Goal: Transaction & Acquisition: Purchase product/service

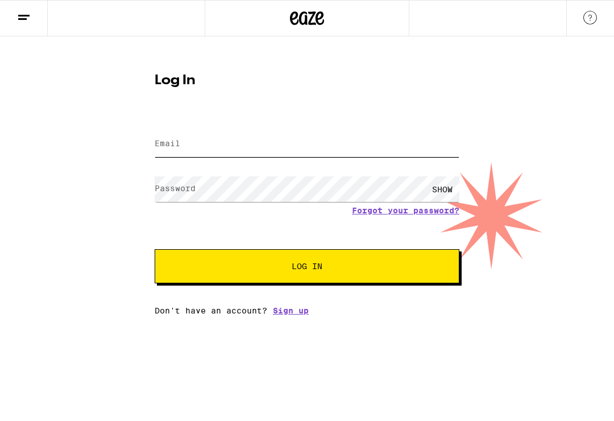
type input "[EMAIL_ADDRESS][DOMAIN_NAME]"
click at [307, 268] on button "Log In" at bounding box center [307, 266] width 305 height 34
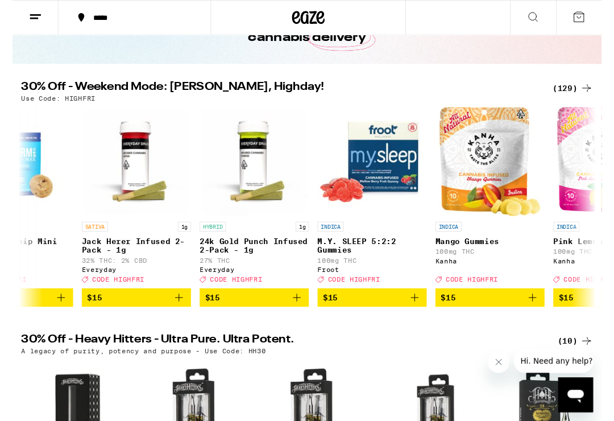
scroll to position [0, 4327]
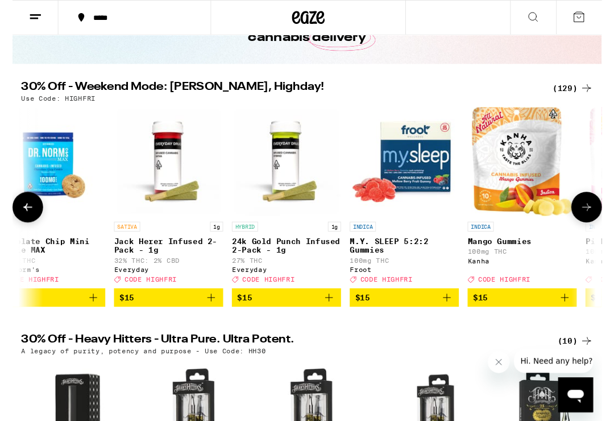
click at [290, 175] on img "Open page for 24k Gold Punch Infused 2-Pack - 1g from Everyday" at bounding box center [286, 169] width 114 height 114
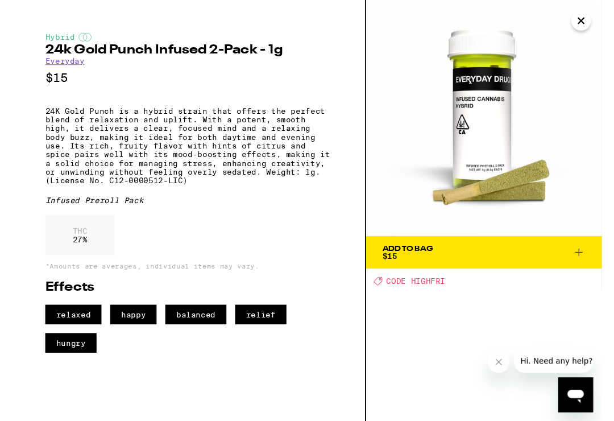
click at [502, 259] on span "Add To Bag $15" at bounding box center [492, 263] width 212 height 16
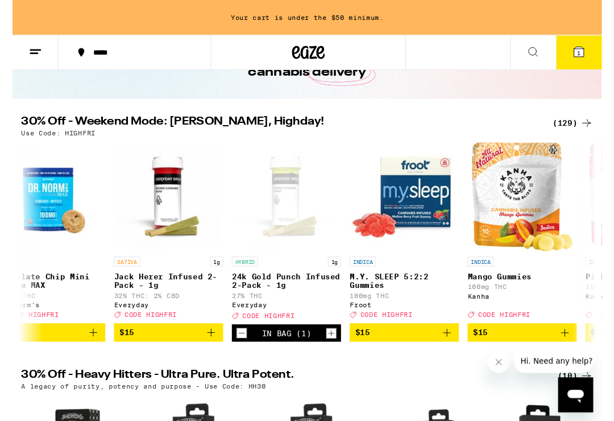
click at [398, 353] on span "$15" at bounding box center [408, 347] width 102 height 14
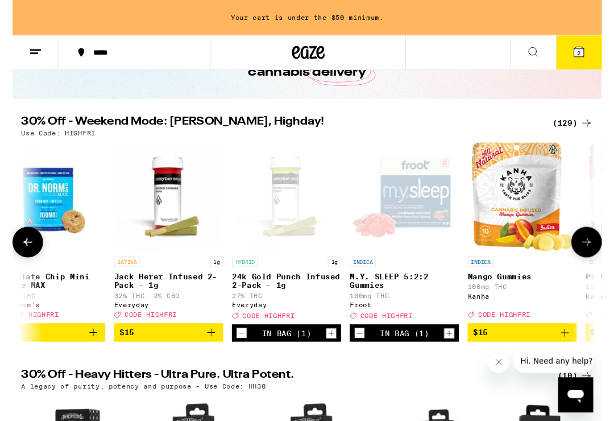
click at [415, 350] on div "In Bag (1)" at bounding box center [408, 347] width 51 height 18
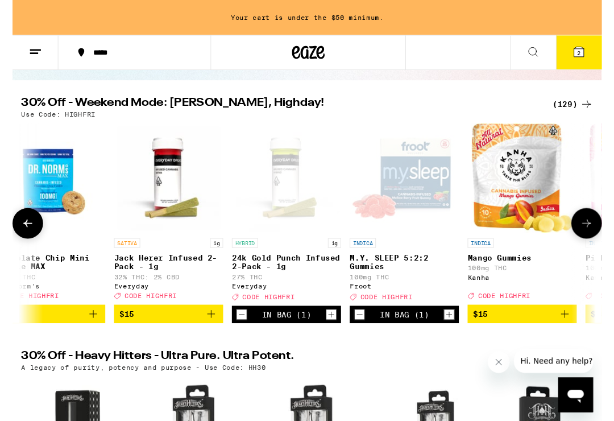
scroll to position [98, 0]
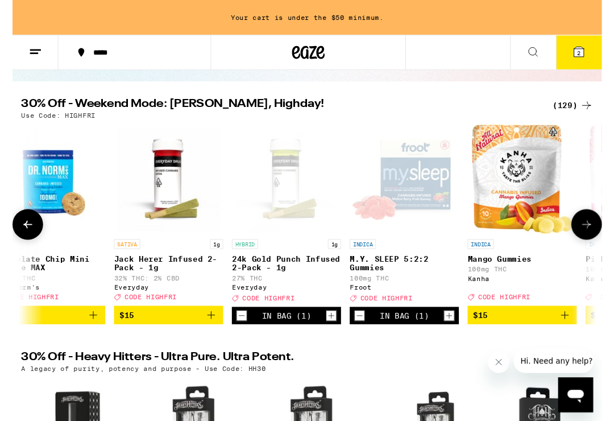
click at [155, 335] on span "$15" at bounding box center [163, 328] width 102 height 14
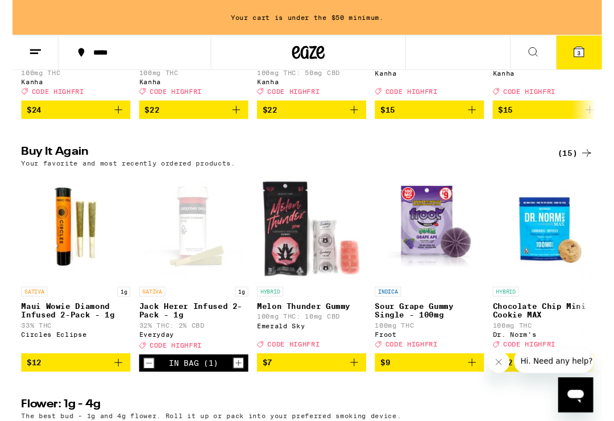
scroll to position [854, 0]
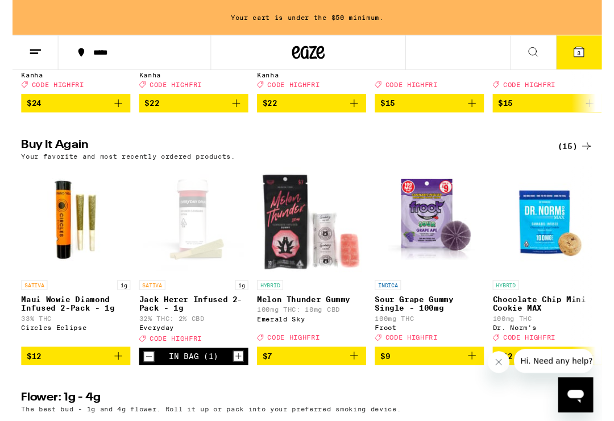
click at [61, 378] on span "$12" at bounding box center [66, 371] width 102 height 14
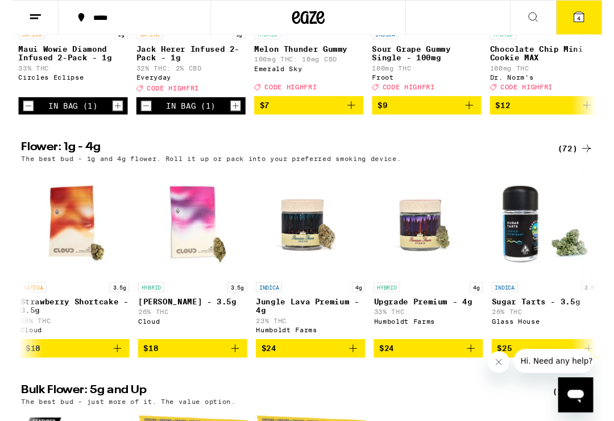
scroll to position [1078, 0]
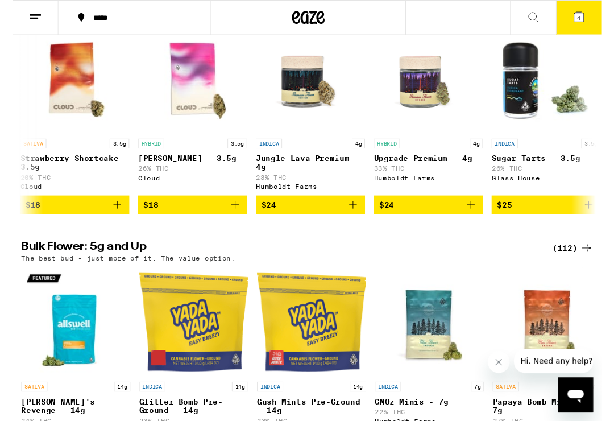
click at [437, 220] on span "$24" at bounding box center [433, 214] width 102 height 14
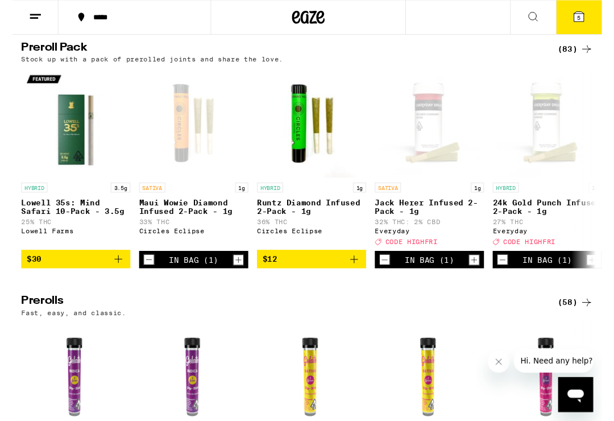
scroll to position [3073, 0]
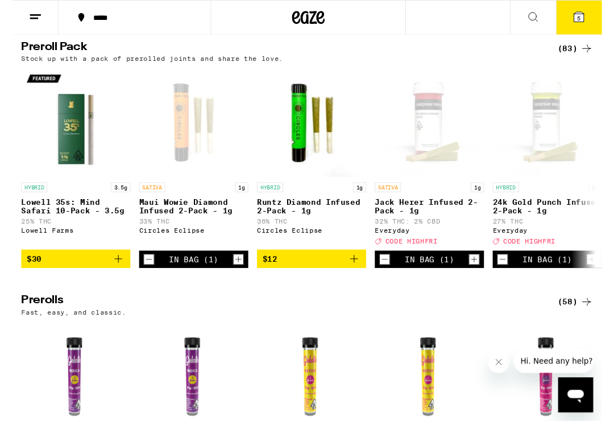
click at [320, 276] on span "$12" at bounding box center [312, 270] width 102 height 14
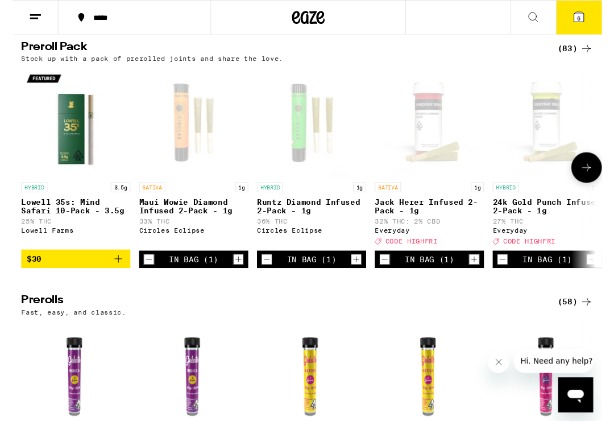
click at [605, 191] on button at bounding box center [599, 175] width 32 height 32
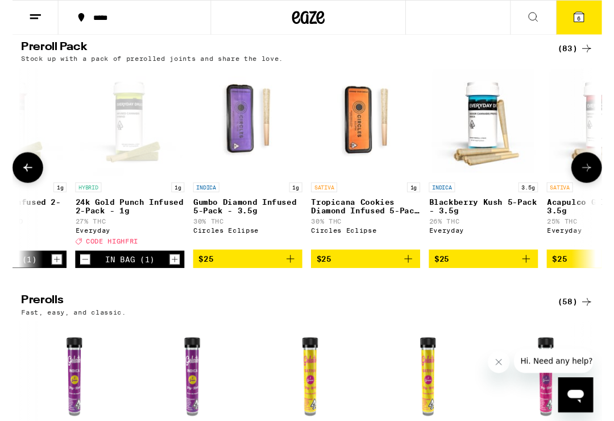
scroll to position [0, 472]
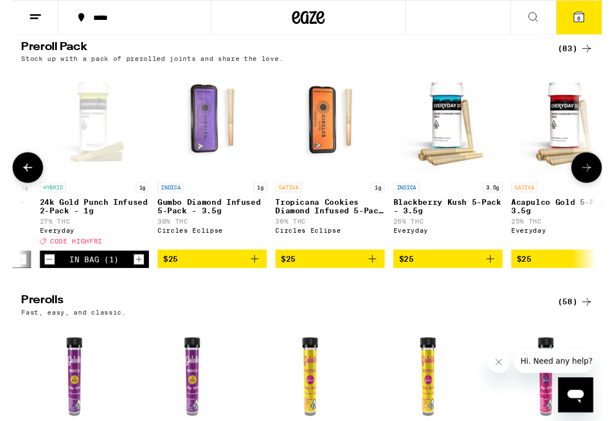
click at [327, 276] on span "$25" at bounding box center [331, 270] width 102 height 14
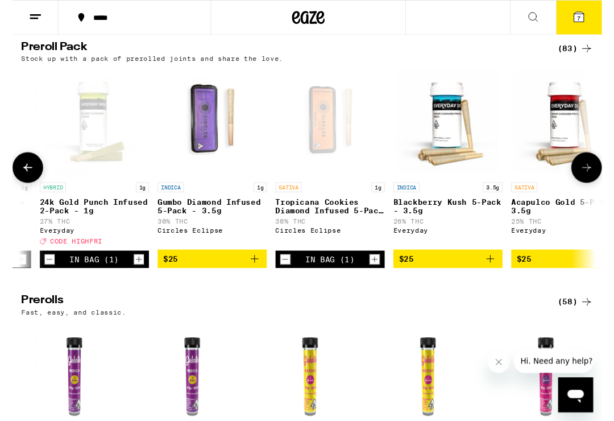
click at [587, 18] on icon at bounding box center [590, 18] width 10 height 10
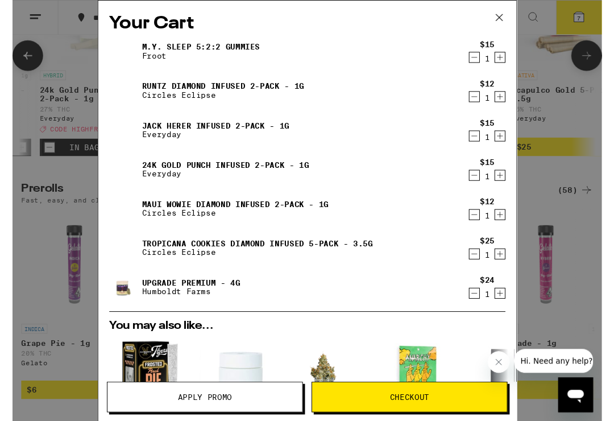
click at [219, 418] on span "Apply Promo" at bounding box center [200, 414] width 56 height 8
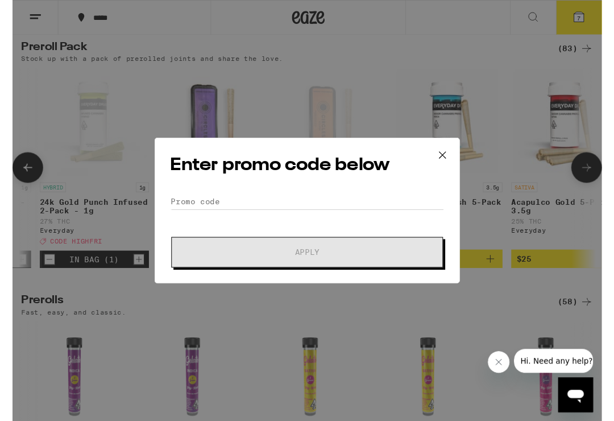
click at [448, 163] on icon at bounding box center [448, 161] width 17 height 17
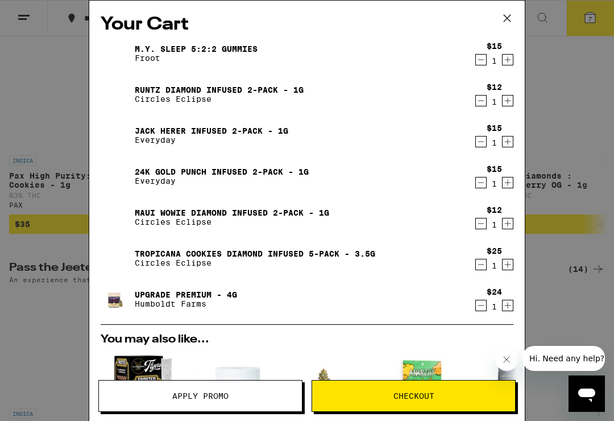
scroll to position [2484, 0]
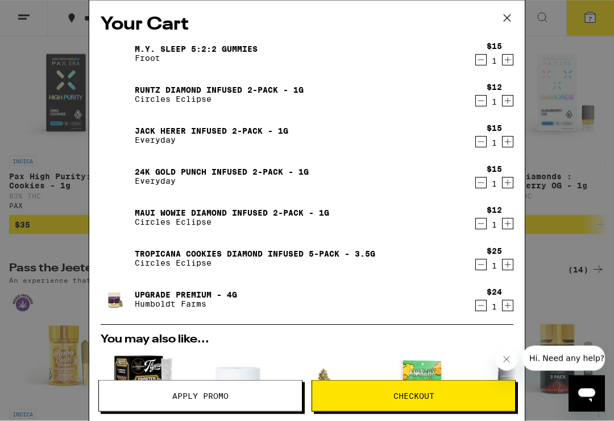
click at [508, 22] on icon at bounding box center [507, 18] width 17 height 17
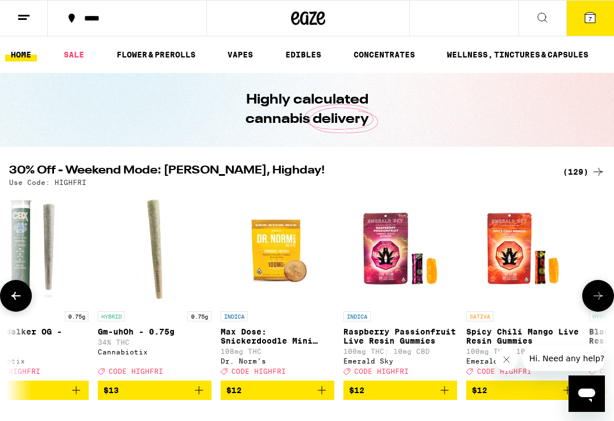
click at [600, 20] on button "7" at bounding box center [591, 18] width 48 height 35
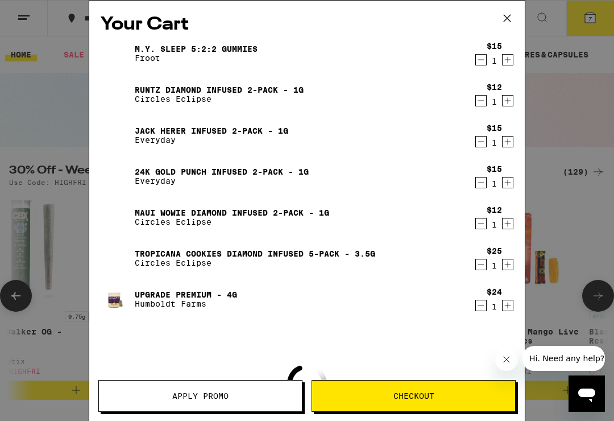
click at [196, 398] on span "Apply Promo" at bounding box center [200, 396] width 56 height 8
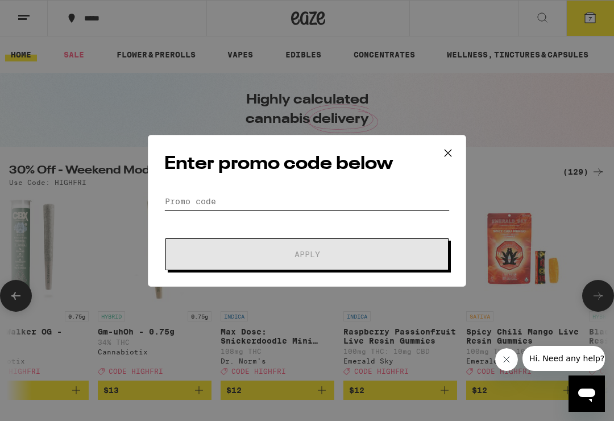
click at [241, 195] on input "Promo Code" at bounding box center [307, 201] width 286 height 17
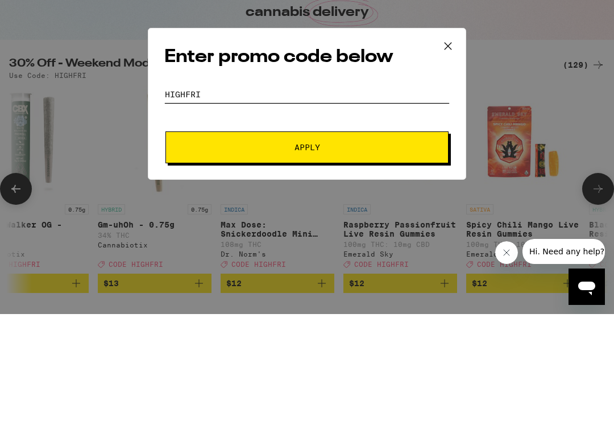
type input "HIghfri"
click at [329, 250] on span "Apply" at bounding box center [307, 254] width 205 height 8
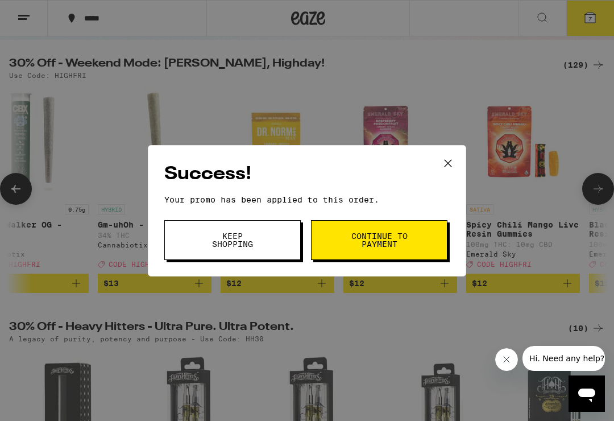
click at [394, 244] on span "Continue to payment" at bounding box center [379, 240] width 58 height 16
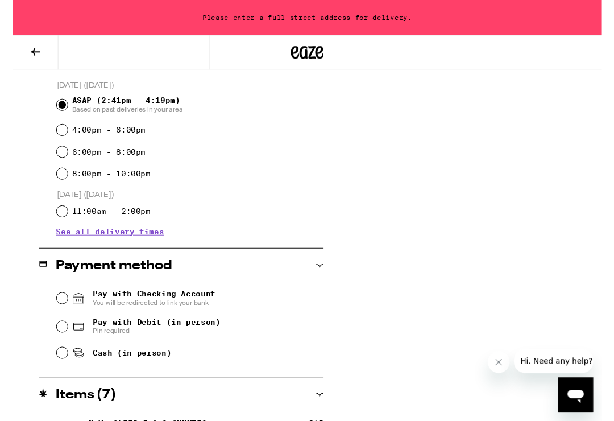
scroll to position [309, 0]
click at [53, 343] on input "Pay with Debit (in person) Pin required" at bounding box center [51, 339] width 11 height 11
radio input "true"
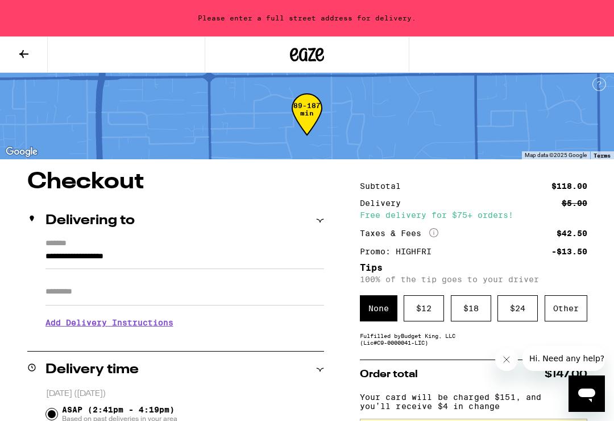
scroll to position [0, 0]
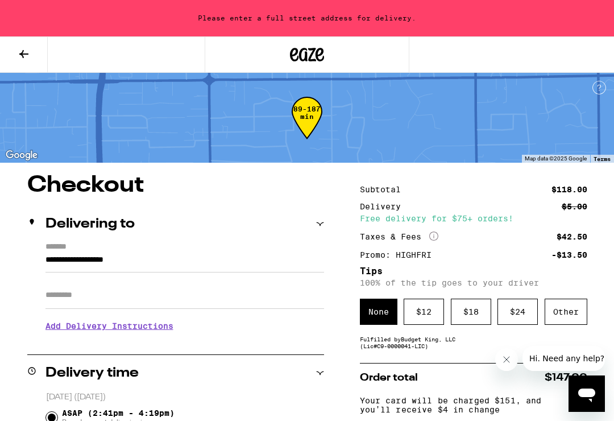
click at [81, 251] on label "*******" at bounding box center [185, 247] width 279 height 11
click at [81, 253] on input "**********" at bounding box center [185, 262] width 279 height 19
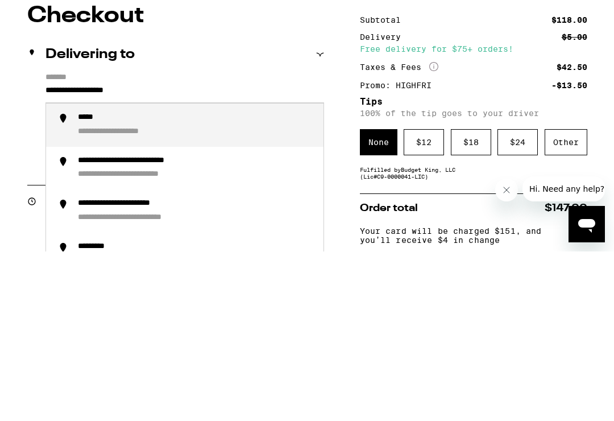
click at [218, 282] on div "**********" at bounding box center [196, 294] width 237 height 25
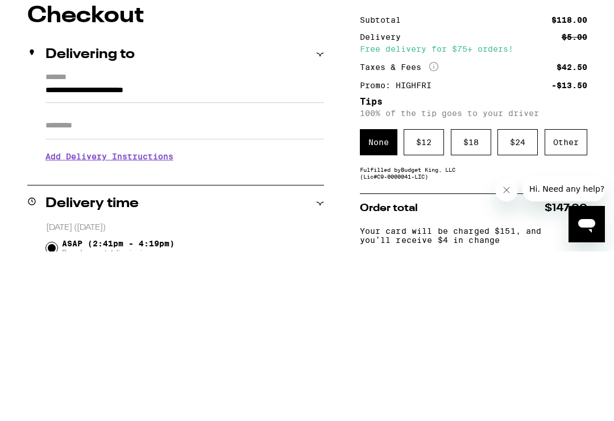
scroll to position [170, 0]
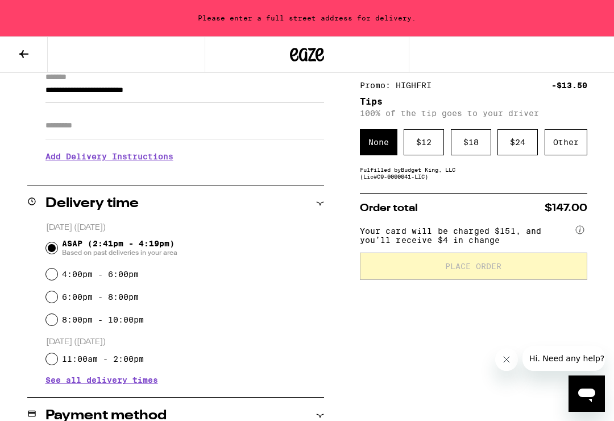
click at [208, 94] on input "**********" at bounding box center [185, 93] width 279 height 19
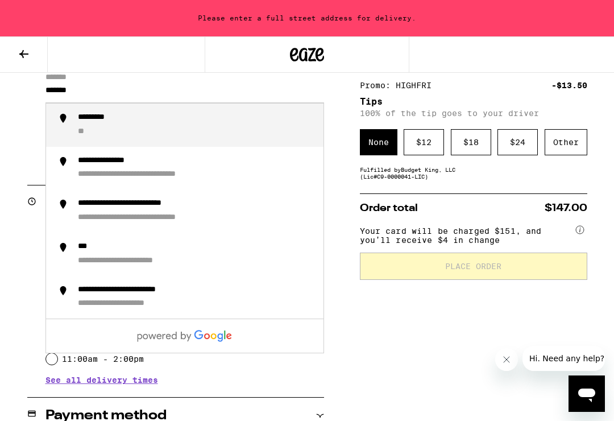
type input "******"
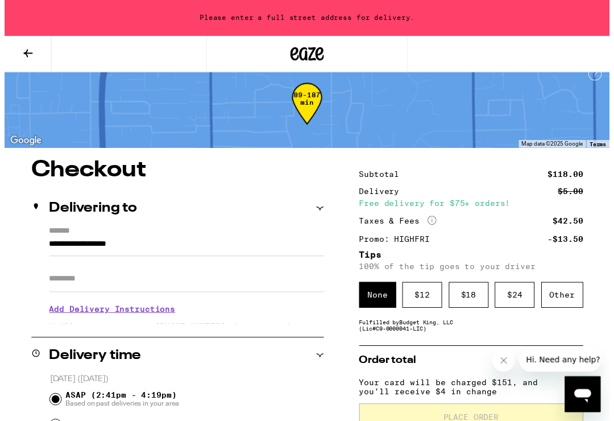
scroll to position [0, 0]
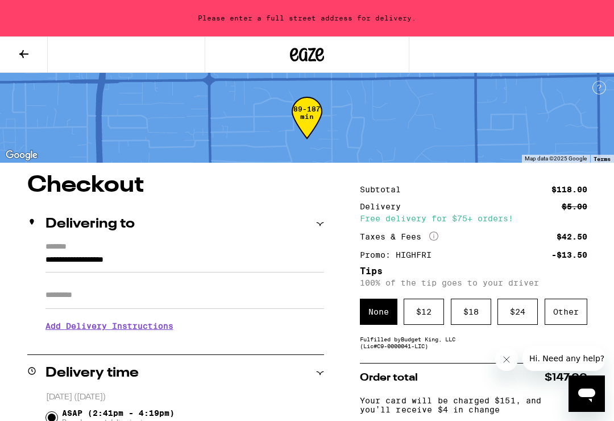
click at [138, 260] on input "**********" at bounding box center [185, 262] width 279 height 19
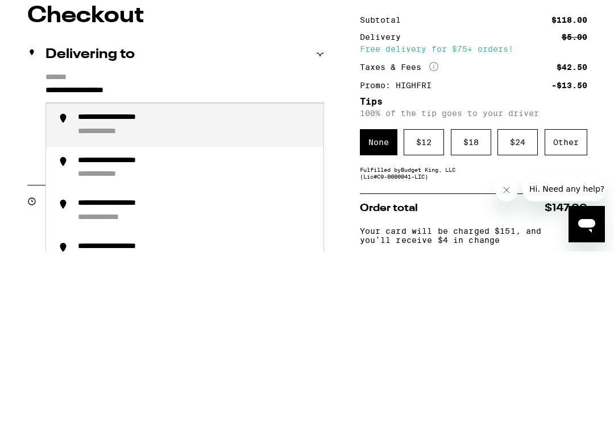
click at [176, 282] on div "**********" at bounding box center [196, 294] width 237 height 25
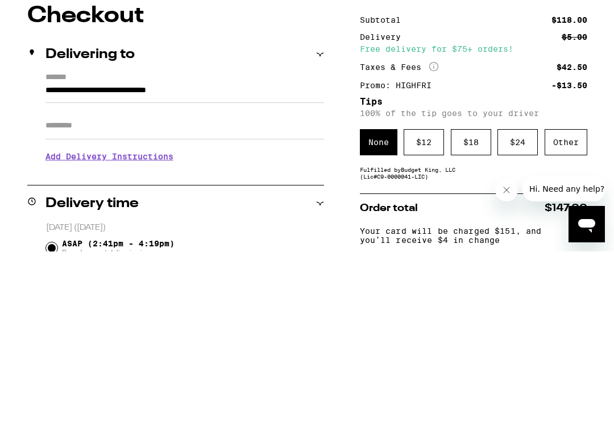
scroll to position [170, 0]
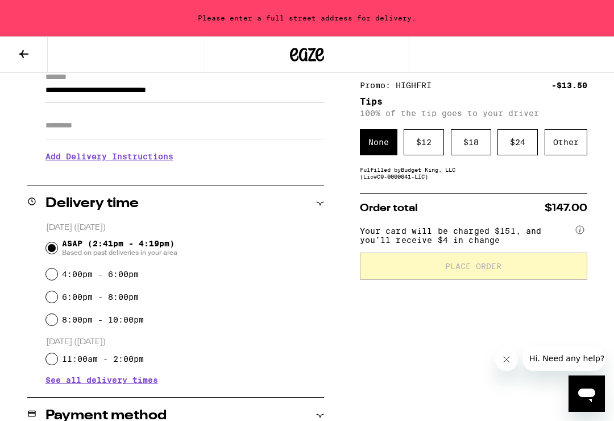
type input "**********"
